Goal: Transaction & Acquisition: Purchase product/service

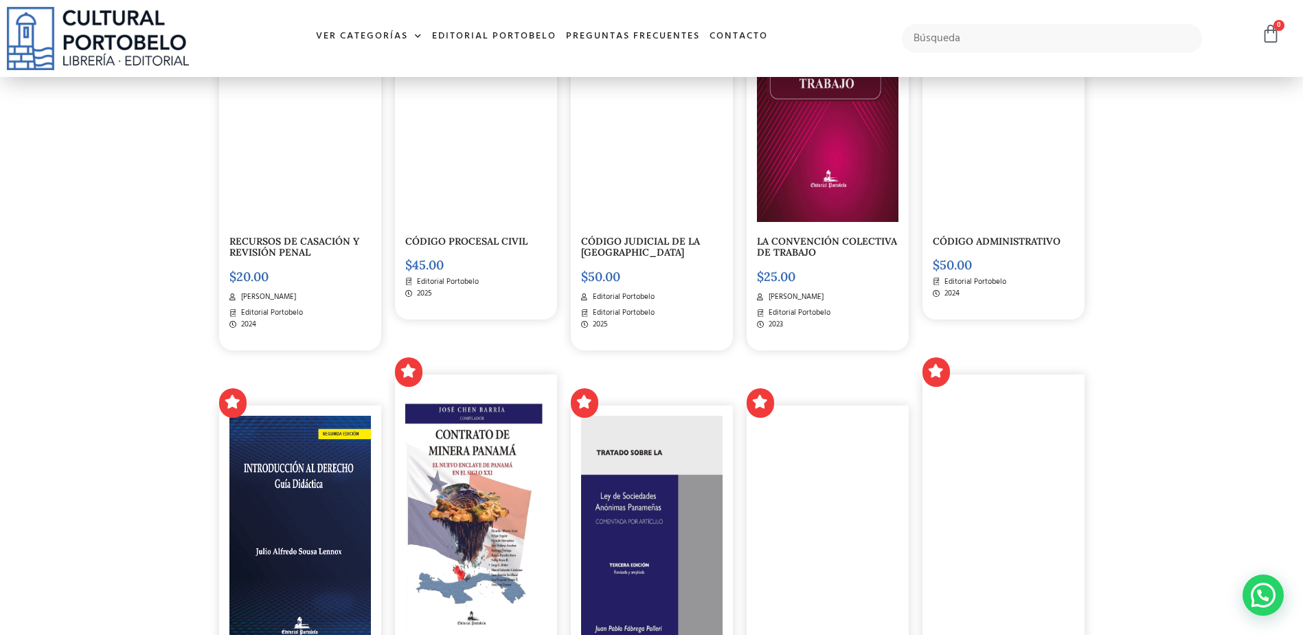
scroll to position [2885, 0]
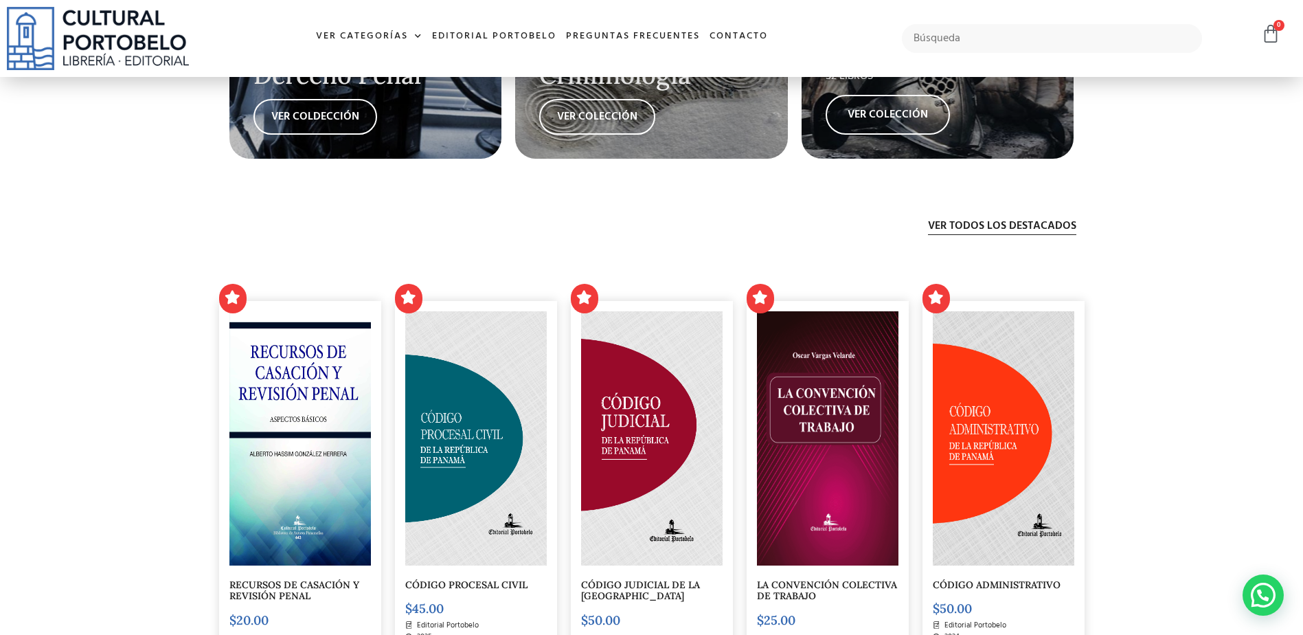
click at [460, 431] on img at bounding box center [476, 438] width 142 height 254
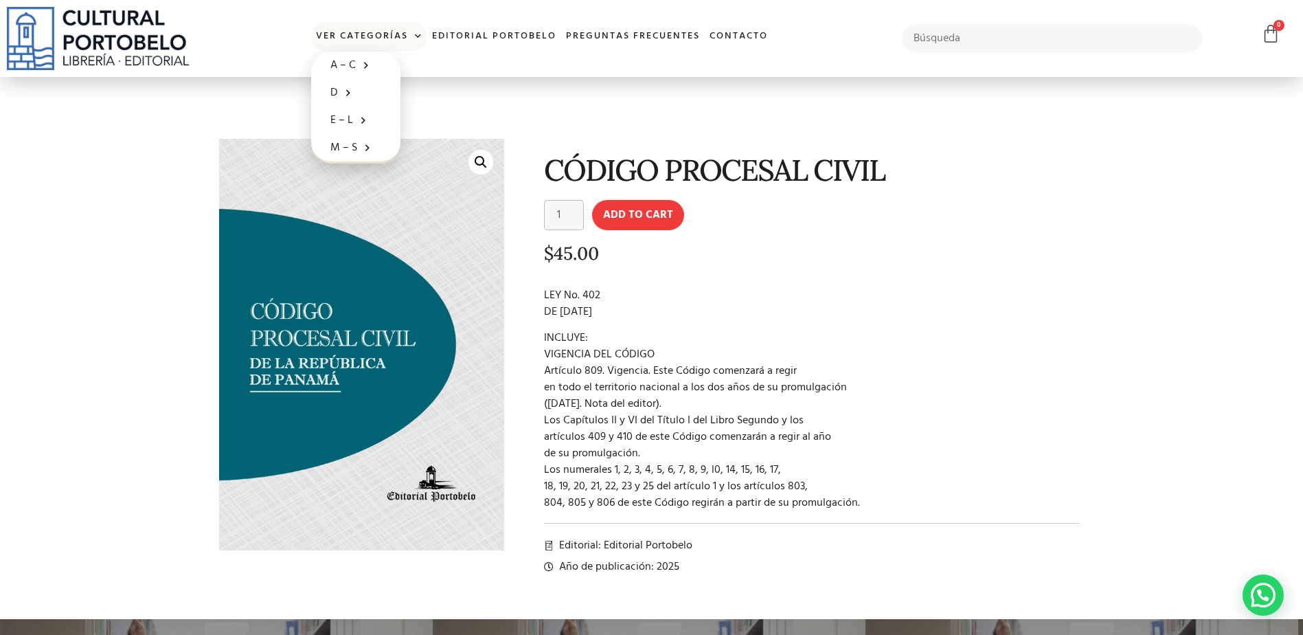
click at [411, 34] on span at bounding box center [415, 36] width 14 height 21
click at [349, 34] on link "Ver Categorías" at bounding box center [369, 37] width 116 height 30
click at [359, 36] on link "Ver Categorías" at bounding box center [369, 37] width 116 height 30
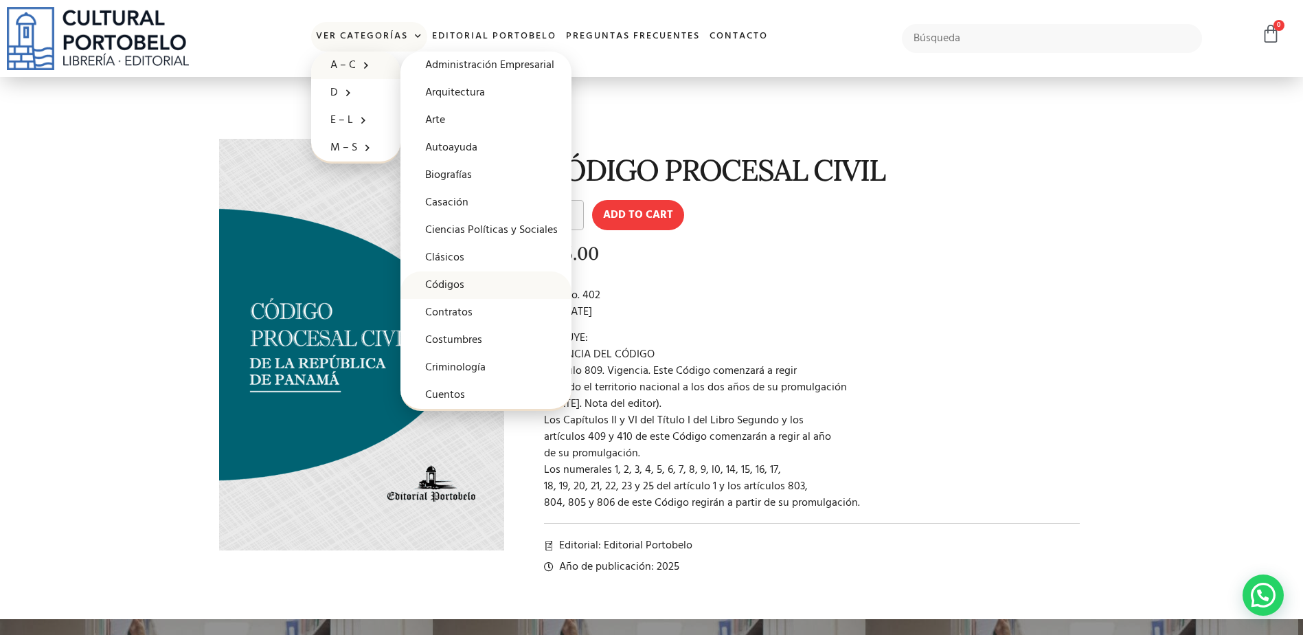
click at [458, 282] on link "Códigos" at bounding box center [486, 284] width 171 height 27
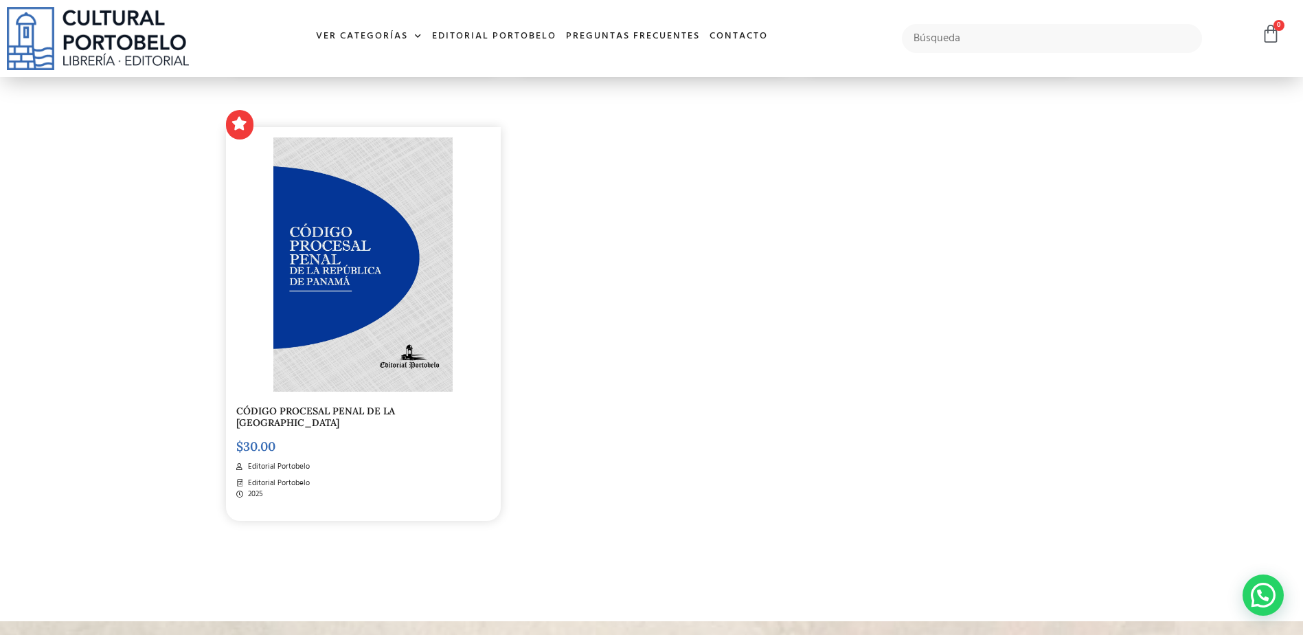
scroll to position [2198, 0]
